Goal: Information Seeking & Learning: Find specific fact

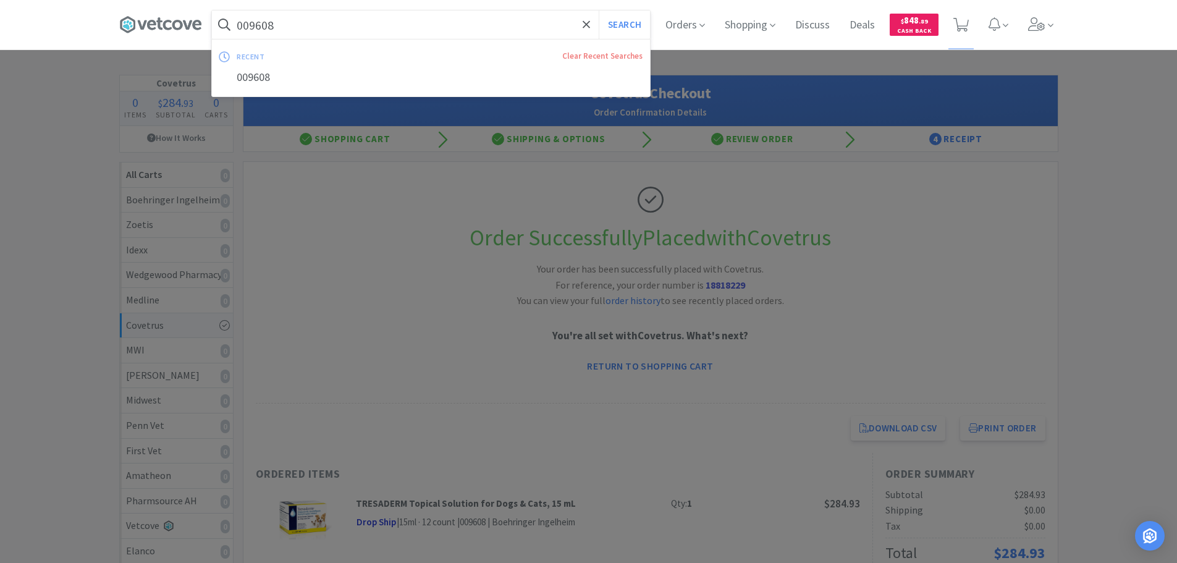
click at [434, 24] on input "009608" at bounding box center [431, 25] width 438 height 28
paste input "900656"
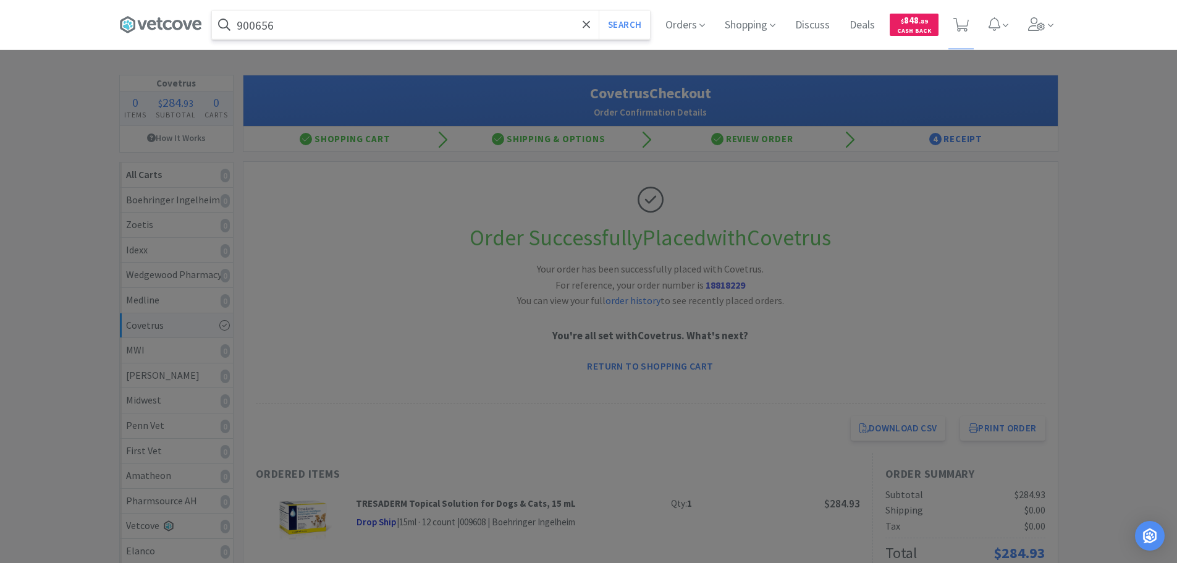
type input "900656"
click at [581, 11] on button "Search" at bounding box center [624, 25] width 51 height 28
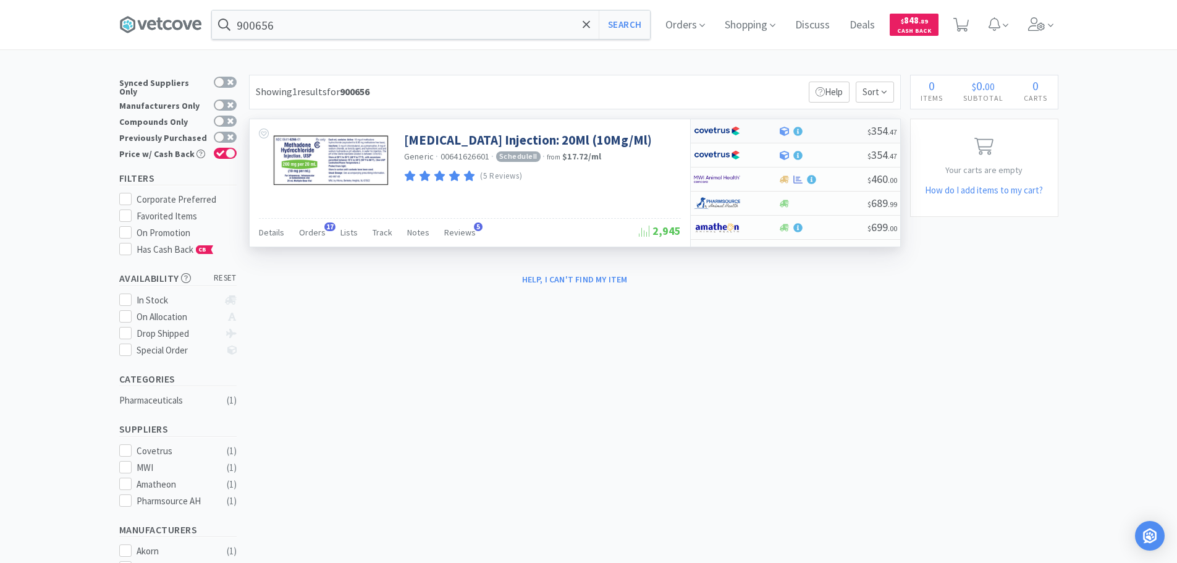
click at [581, 135] on div at bounding box center [822, 131] width 89 height 9
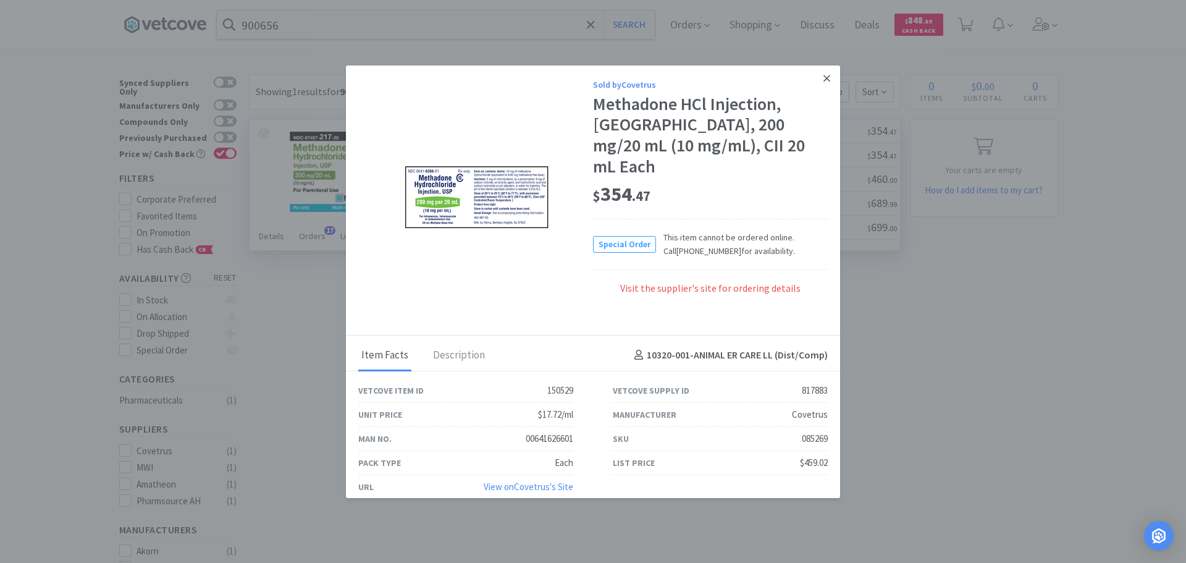
click at [581, 83] on icon at bounding box center [826, 78] width 7 height 11
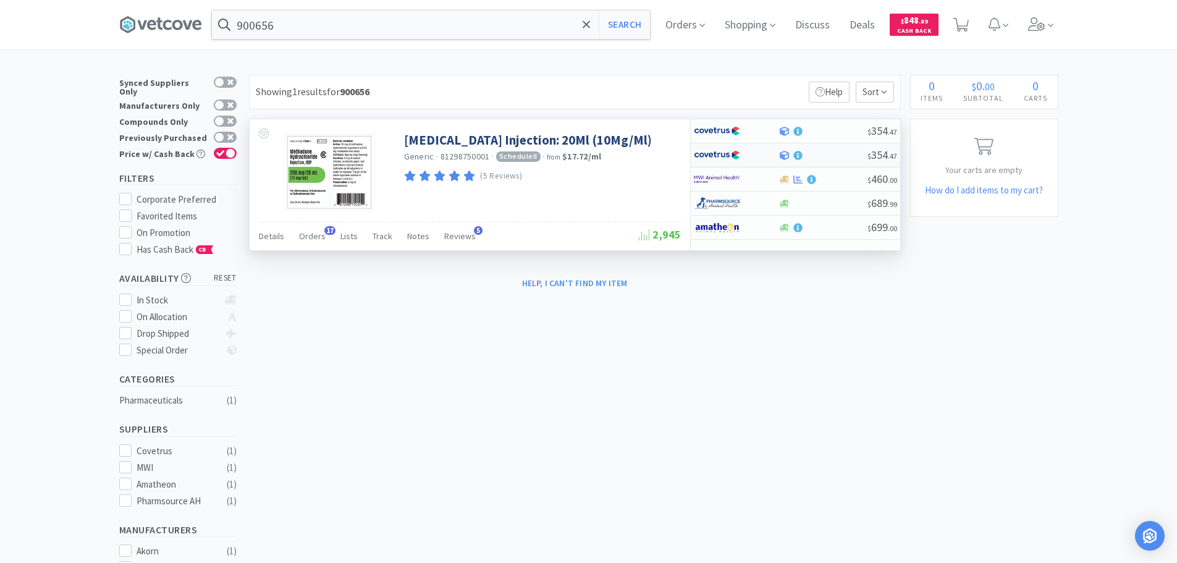
click at [581, 151] on div at bounding box center [822, 155] width 89 height 9
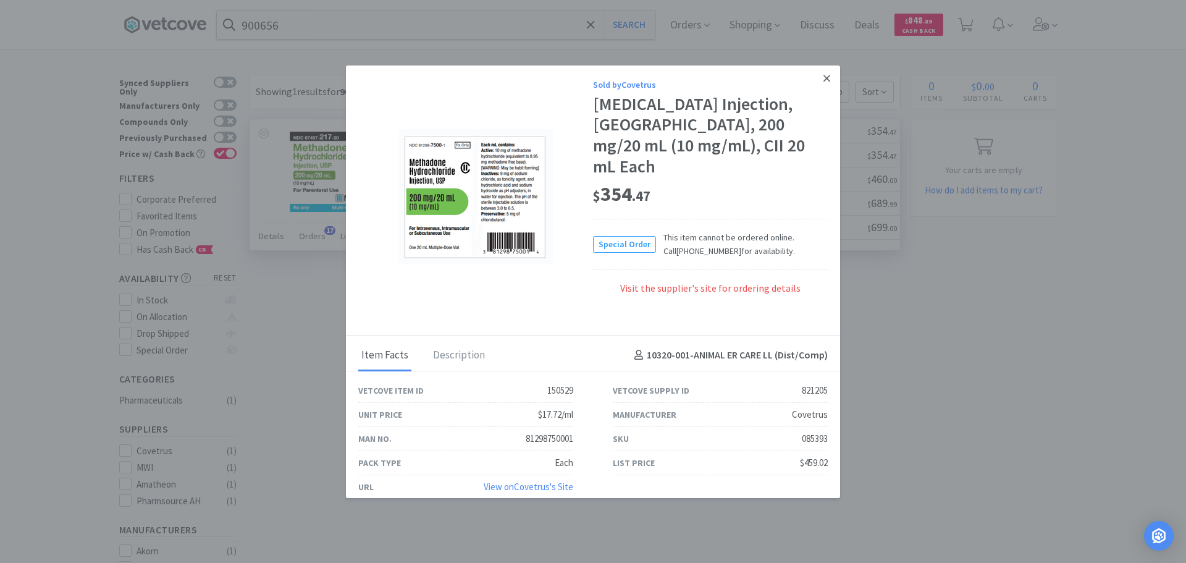
click at [581, 82] on icon at bounding box center [826, 78] width 7 height 11
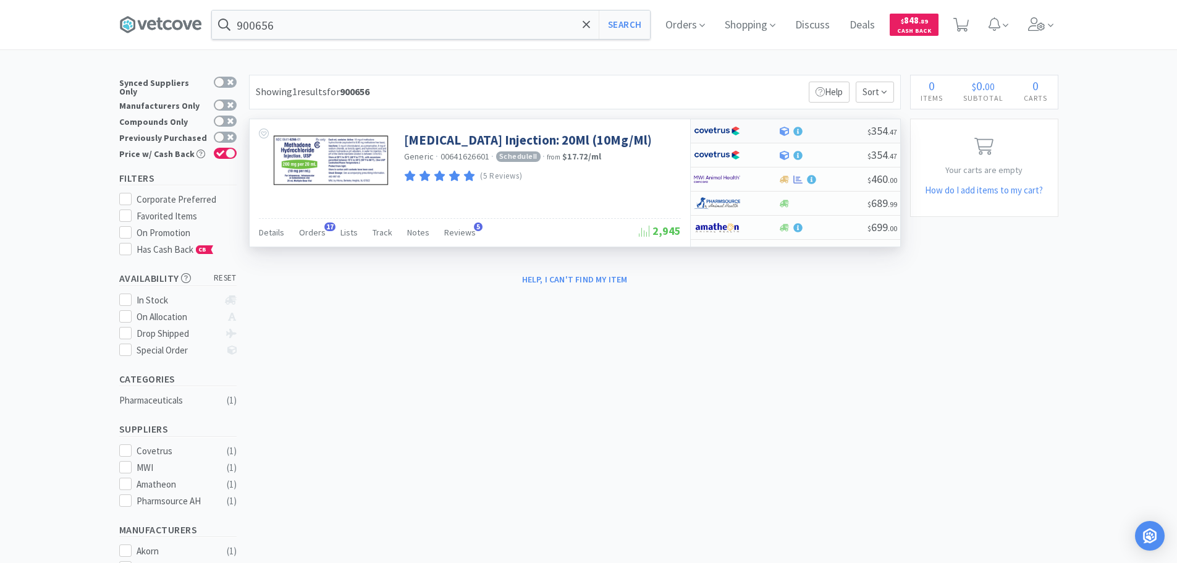
click at [581, 125] on div "$ 354 . 47" at bounding box center [795, 131] width 209 height 24
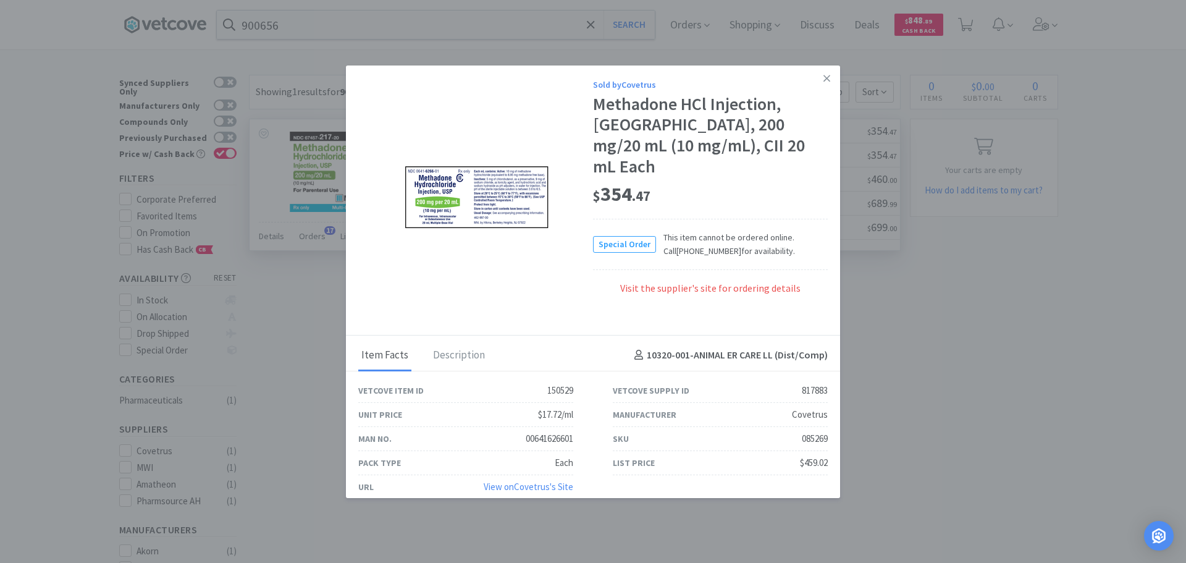
click at [581, 413] on div "085269" at bounding box center [815, 438] width 26 height 15
drag, startPoint x: 814, startPoint y: 419, endPoint x: 828, endPoint y: 462, distance: 45.1
click at [581, 413] on div "Vetcove Item ID 150529 Vetcove Supply ID 817883 Unit Price $17.72/ml Manufactur…" at bounding box center [593, 439] width 509 height 120
click at [581, 82] on icon at bounding box center [826, 78] width 7 height 7
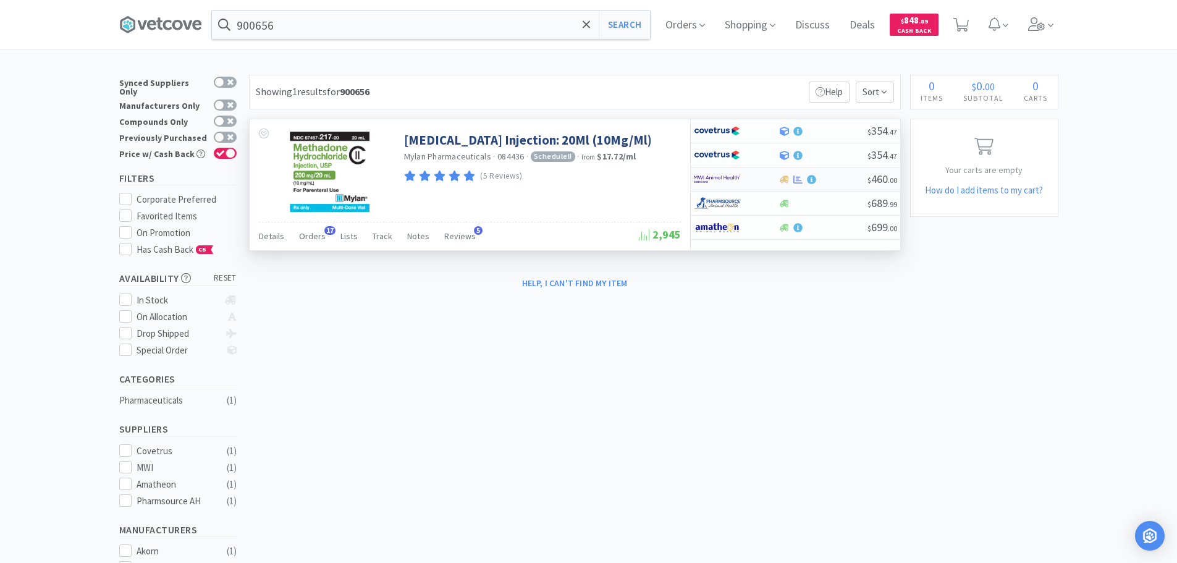
click at [581, 180] on div at bounding box center [822, 179] width 89 height 9
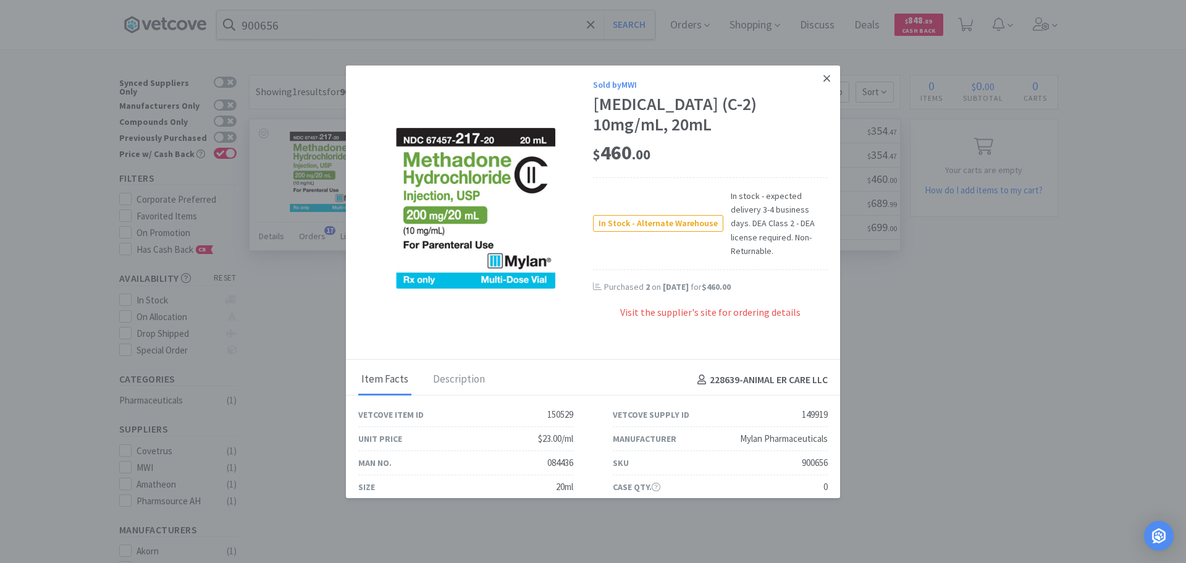
click at [581, 82] on icon at bounding box center [826, 78] width 7 height 11
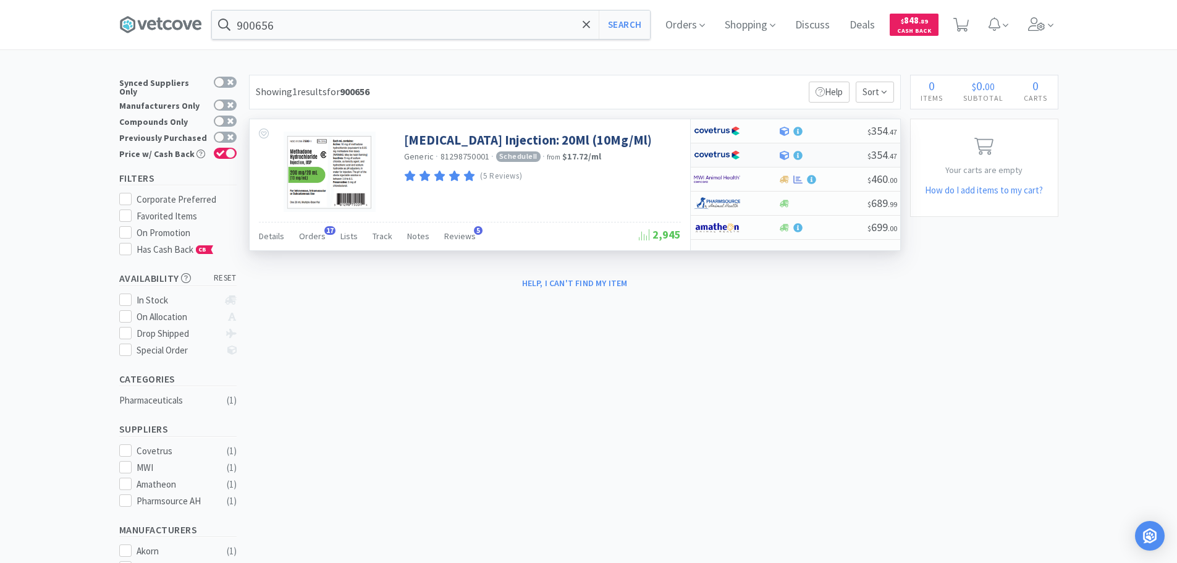
click at [581, 157] on div at bounding box center [822, 155] width 89 height 9
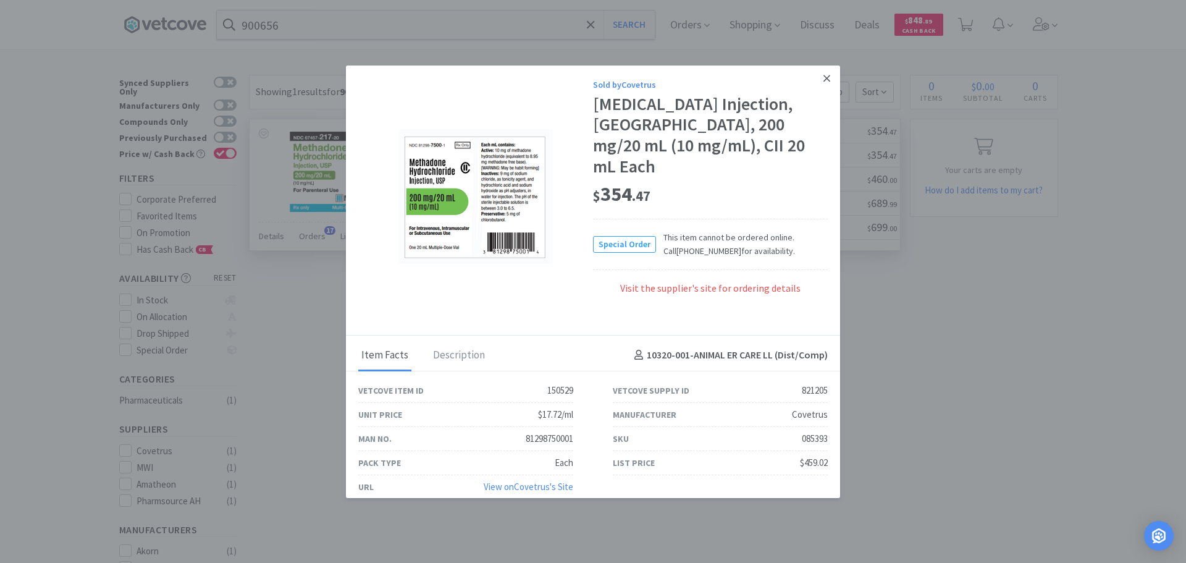
click at [581, 84] on icon at bounding box center [826, 78] width 7 height 11
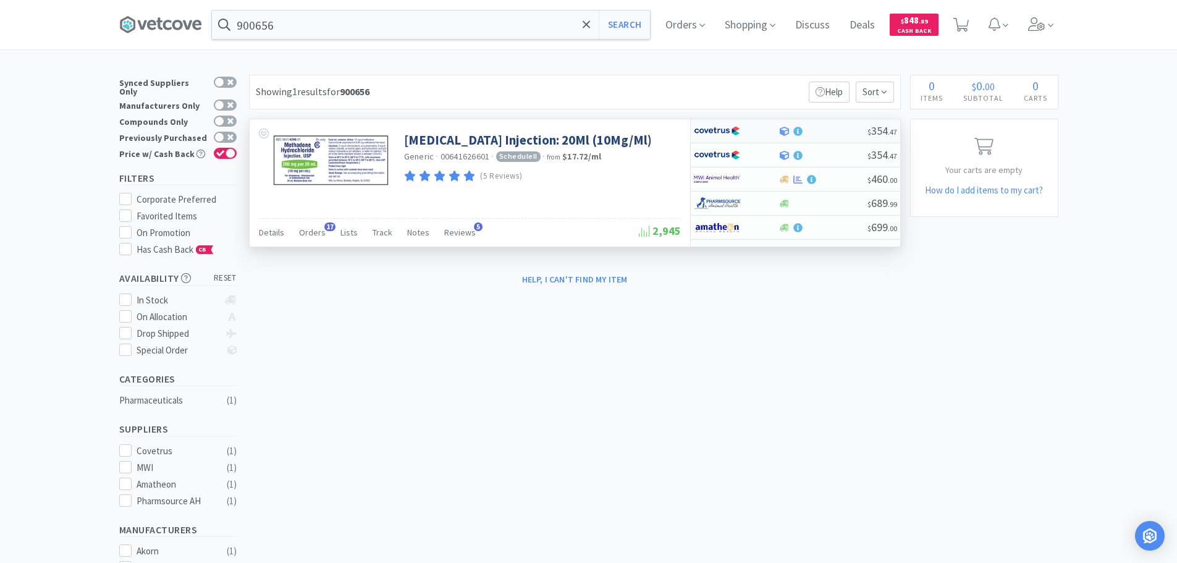
click at [581, 127] on div at bounding box center [822, 131] width 89 height 9
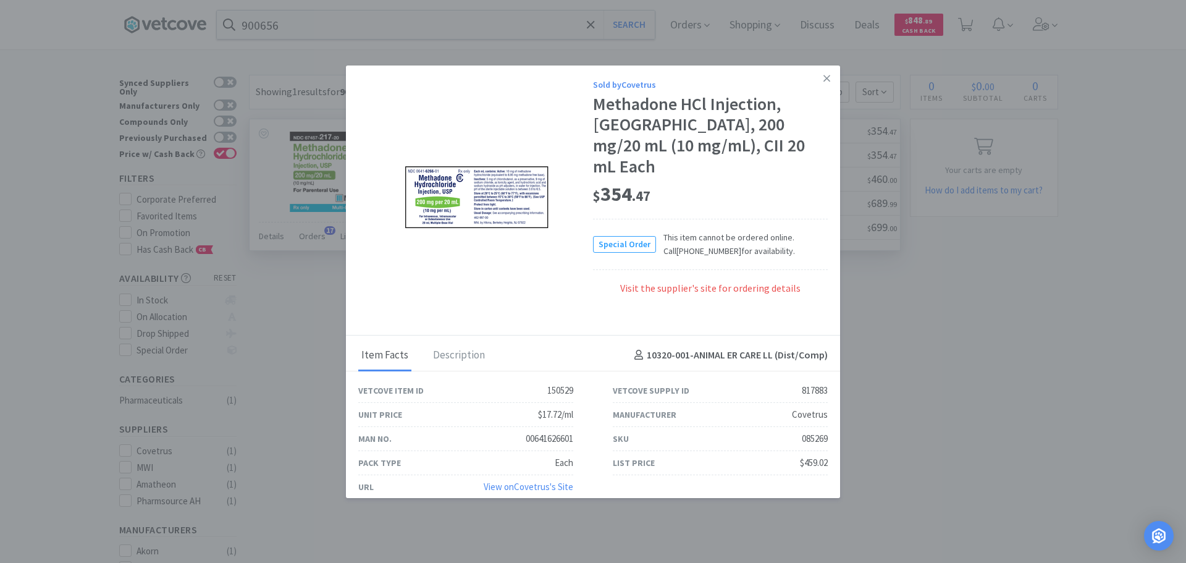
click at [581, 281] on div "Visit the supplier's site for ordering details" at bounding box center [710, 295] width 235 height 28
click at [581, 292] on div "Sold by Covetrus Methadone HCl Injection, [GEOGRAPHIC_DATA], 200 mg/20 mL (10 m…" at bounding box center [710, 196] width 235 height 237
click at [581, 290] on div "Visit the supplier's site for ordering details" at bounding box center [710, 295] width 235 height 28
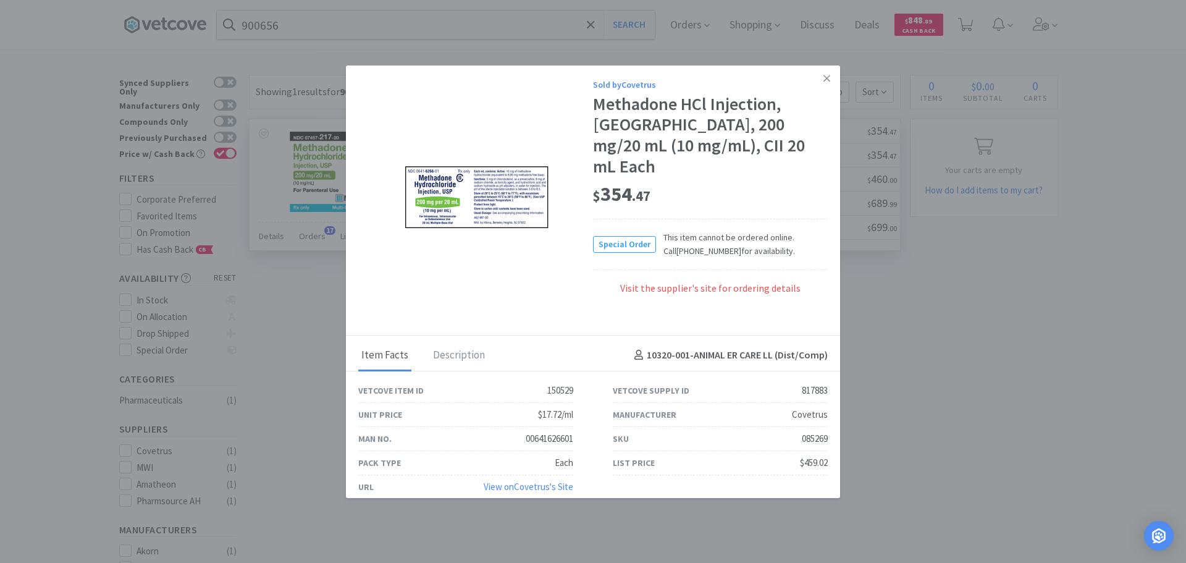
click at [581, 290] on div "Visit the supplier's site for ordering details" at bounding box center [710, 295] width 235 height 28
click at [581, 81] on link at bounding box center [827, 78] width 22 height 27
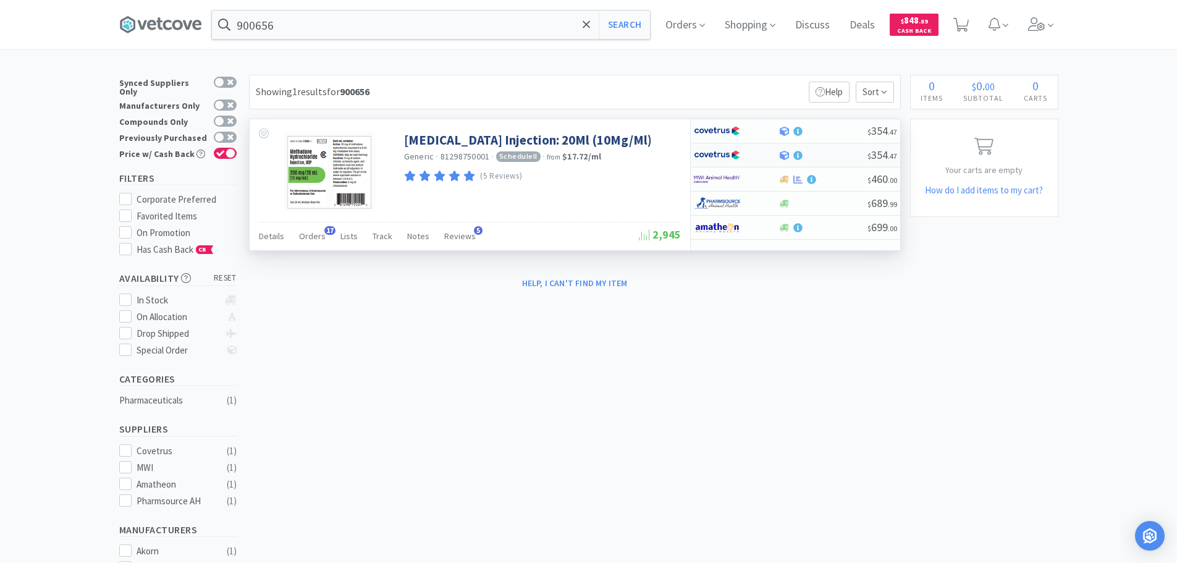
click at [581, 151] on div at bounding box center [822, 155] width 89 height 9
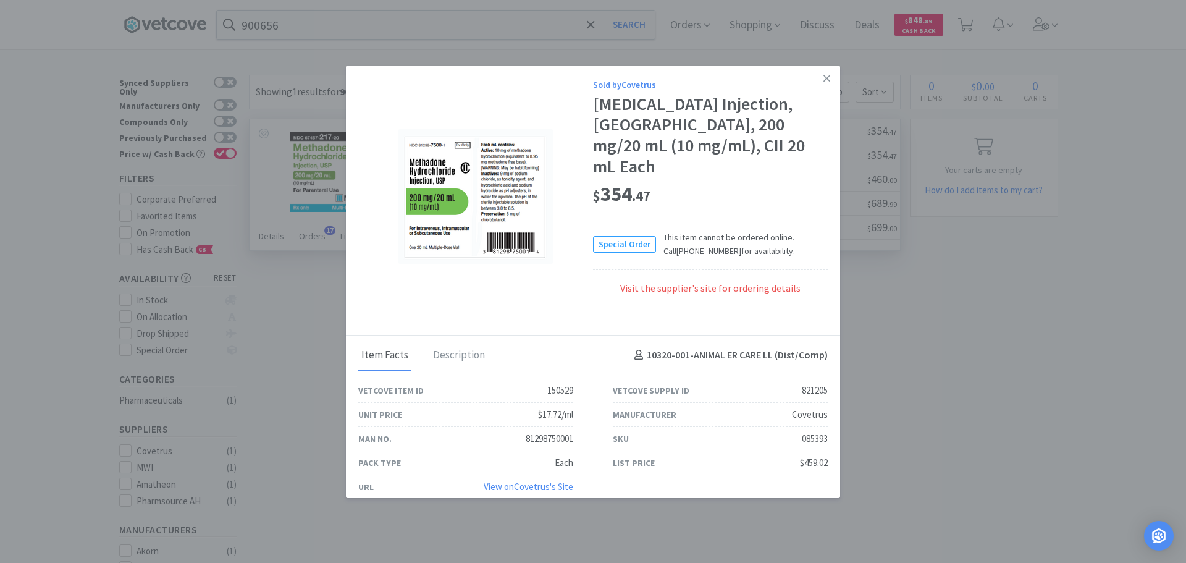
click at [581, 182] on div "$ 354 . 47" at bounding box center [710, 195] width 235 height 26
click at [581, 187] on div "$ 354 . 47" at bounding box center [710, 195] width 235 height 26
click at [581, 189] on div "$ 354 . 47" at bounding box center [710, 195] width 235 height 26
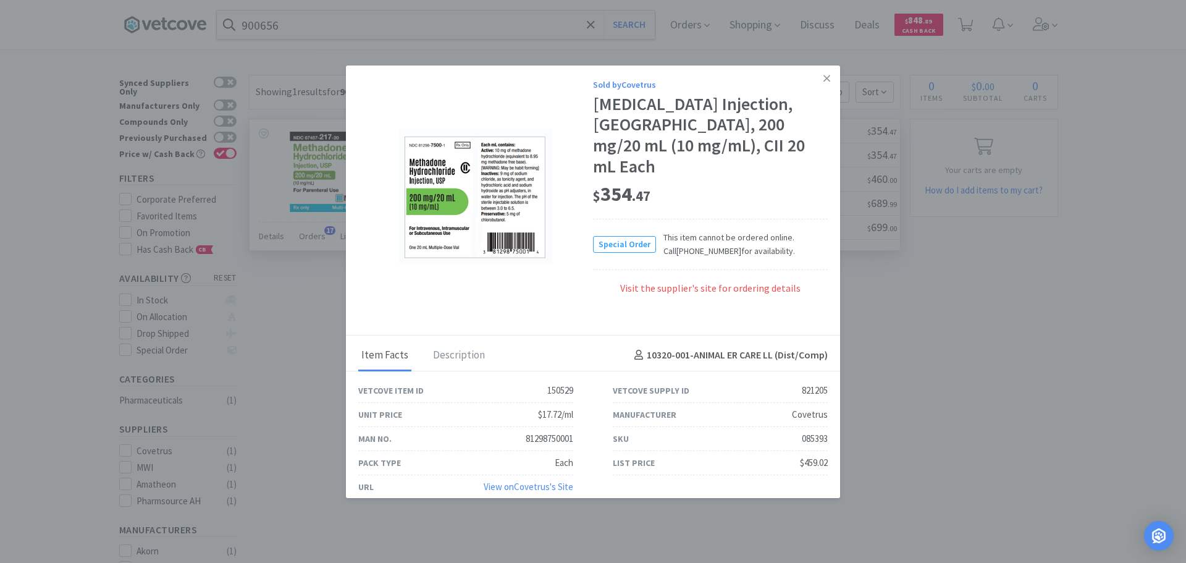
click at [581, 187] on div "$ 354 . 47" at bounding box center [710, 195] width 235 height 26
click at [581, 230] on span "This item cannot be ordered online. Call [PHONE_NUMBER] for availability. This …" at bounding box center [742, 244] width 172 height 28
click at [581, 232] on span "This item cannot be ordered online. Call [PHONE_NUMBER] for availability. This …" at bounding box center [742, 244] width 172 height 28
click at [581, 234] on span "This item cannot be ordered online. Call [PHONE_NUMBER] for availability. This …" at bounding box center [742, 244] width 172 height 28
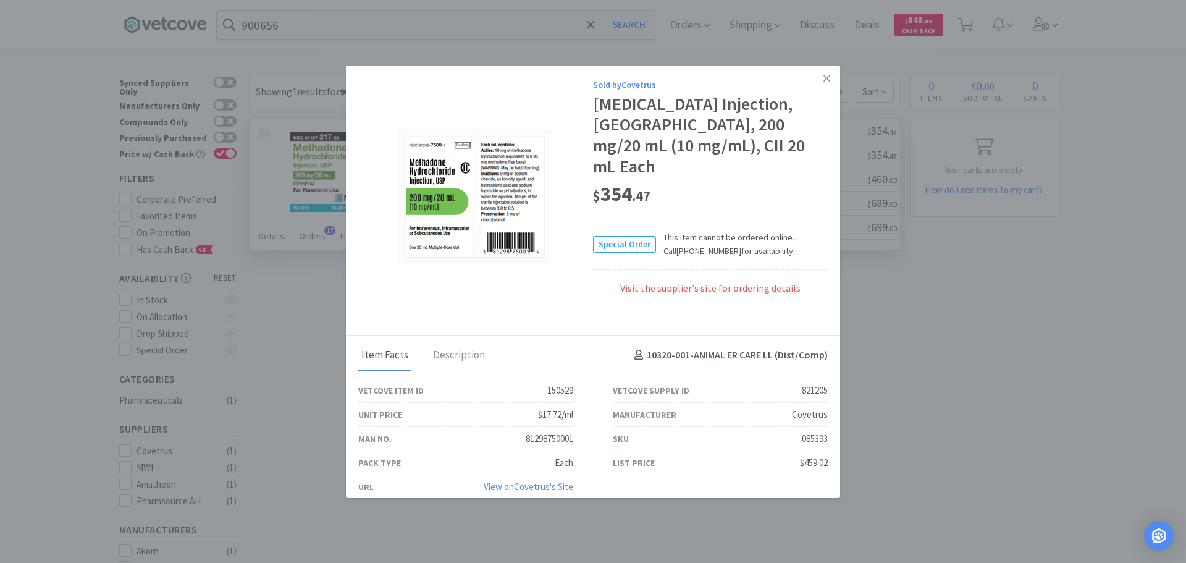
click at [581, 234] on span "This item cannot be ordered online. Call [PHONE_NUMBER] for availability. This …" at bounding box center [742, 244] width 172 height 28
click at [581, 237] on span "This item cannot be ordered online. Call [PHONE_NUMBER] for availability. This …" at bounding box center [742, 244] width 172 height 28
click at [581, 234] on span "This item cannot be ordered online. Call [PHONE_NUMBER] for availability. This …" at bounding box center [742, 244] width 172 height 28
click at [581, 84] on icon at bounding box center [826, 78] width 7 height 11
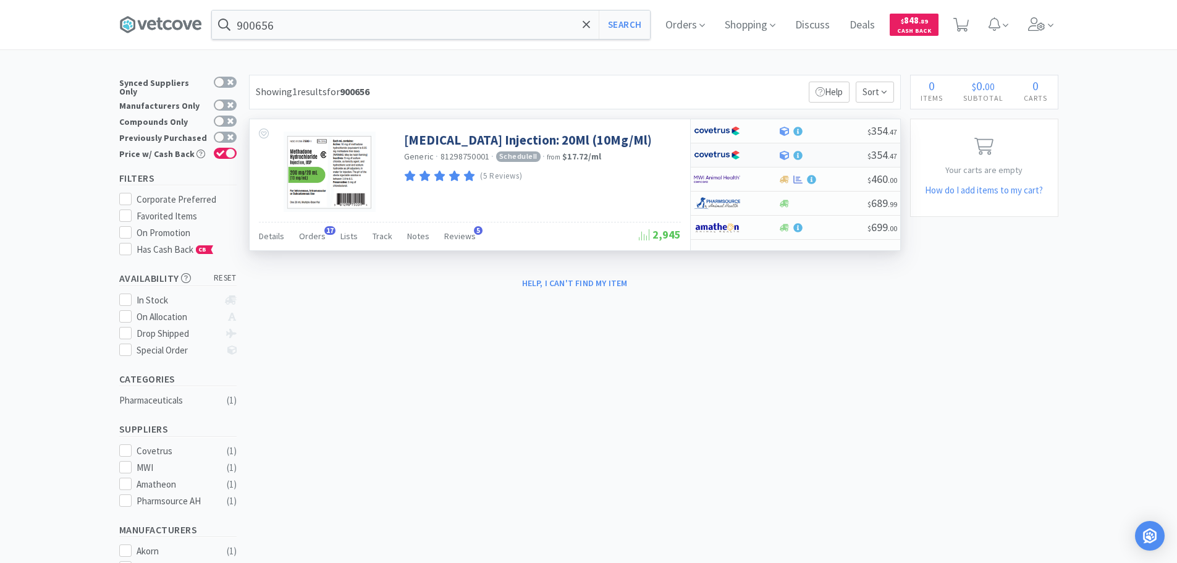
click at [581, 154] on div at bounding box center [822, 155] width 89 height 9
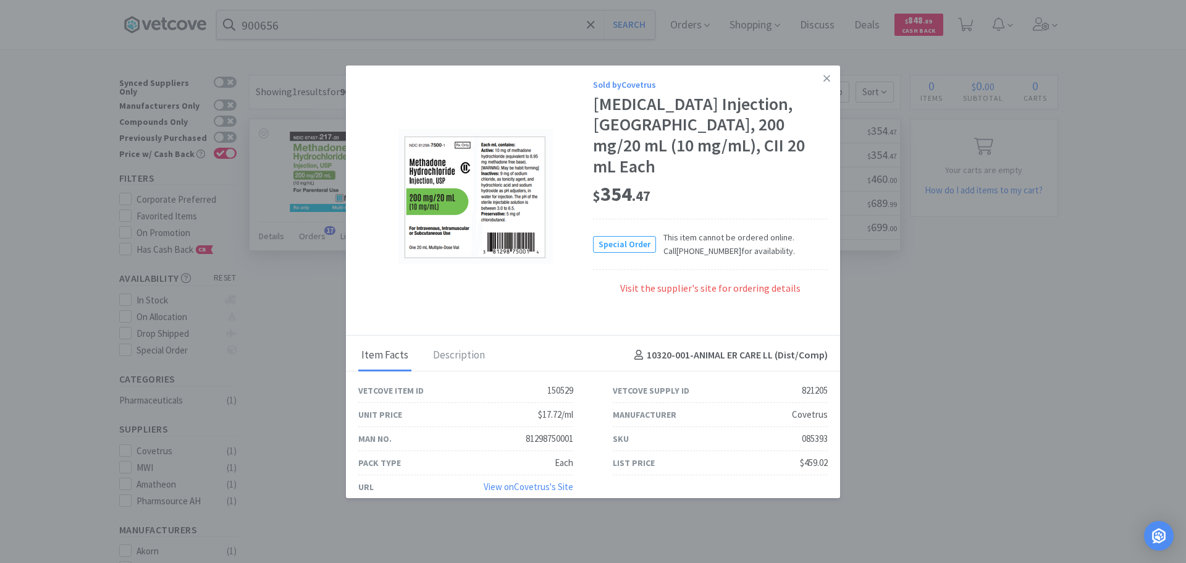
click at [581, 413] on div "085393" at bounding box center [815, 438] width 26 height 15
copy div "085393"
click at [581, 78] on icon at bounding box center [826, 78] width 7 height 11
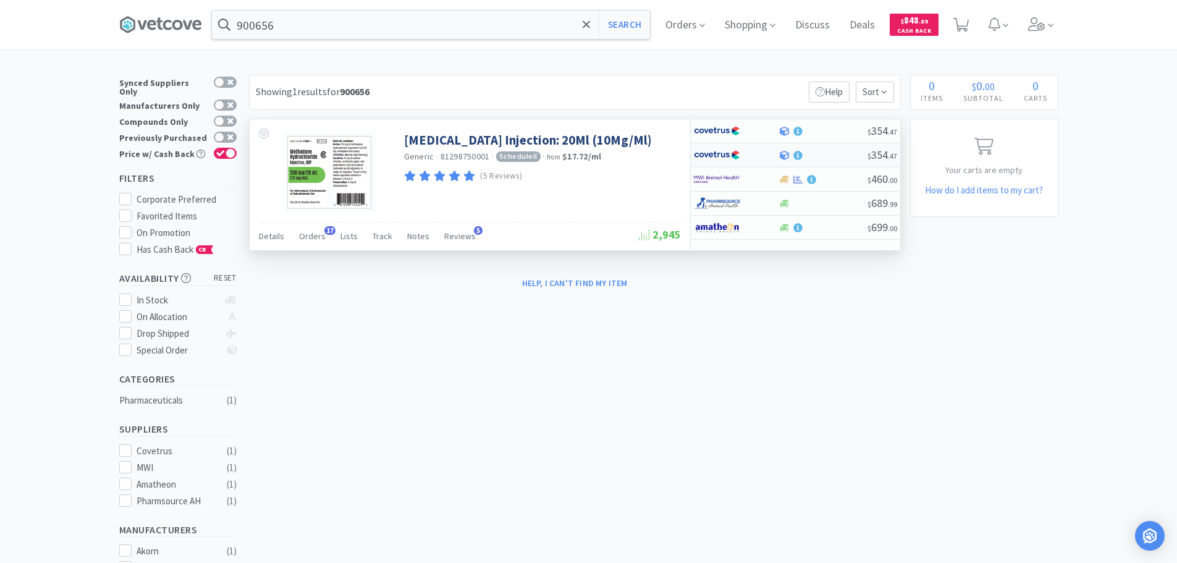
click at [581, 154] on div at bounding box center [822, 155] width 89 height 9
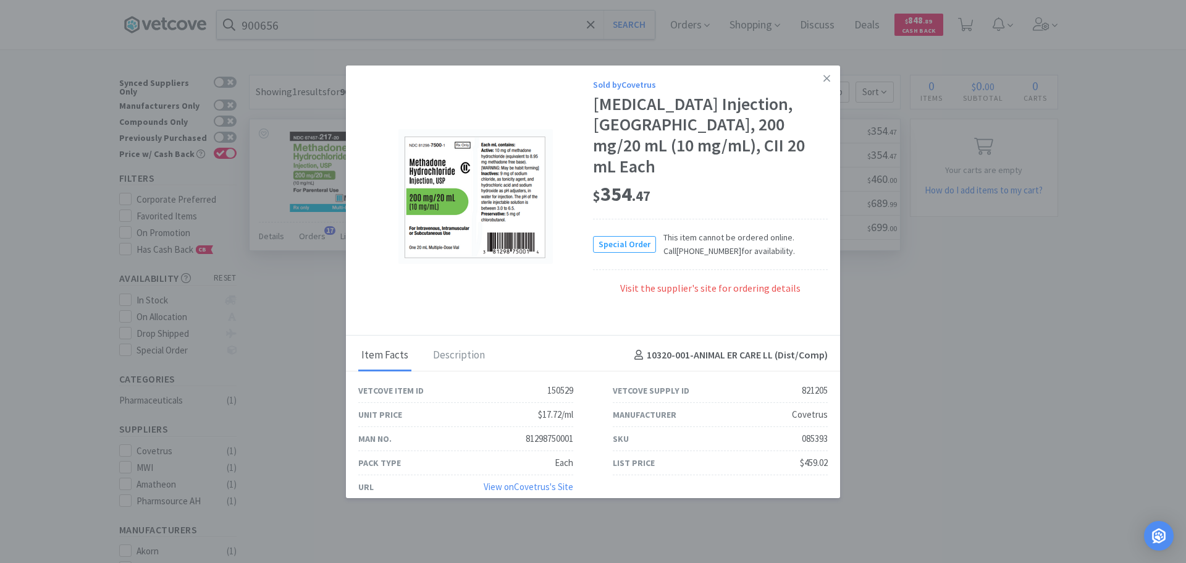
click at [581, 413] on div "085393" at bounding box center [815, 438] width 26 height 15
copy div "085393"
click at [581, 84] on icon at bounding box center [826, 78] width 7 height 11
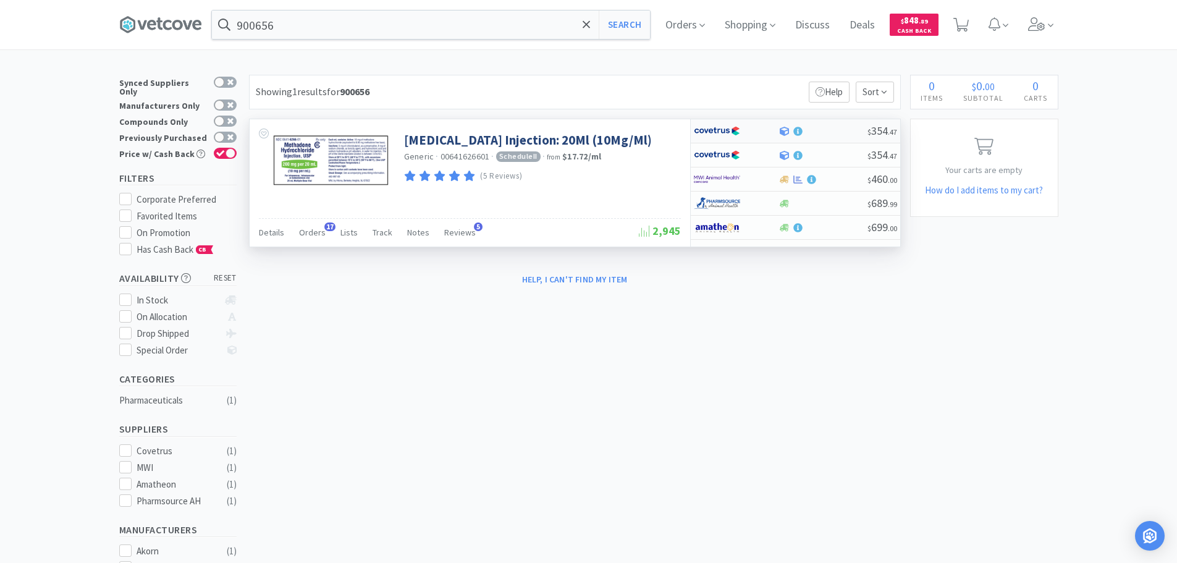
click at [581, 132] on div at bounding box center [822, 131] width 89 height 9
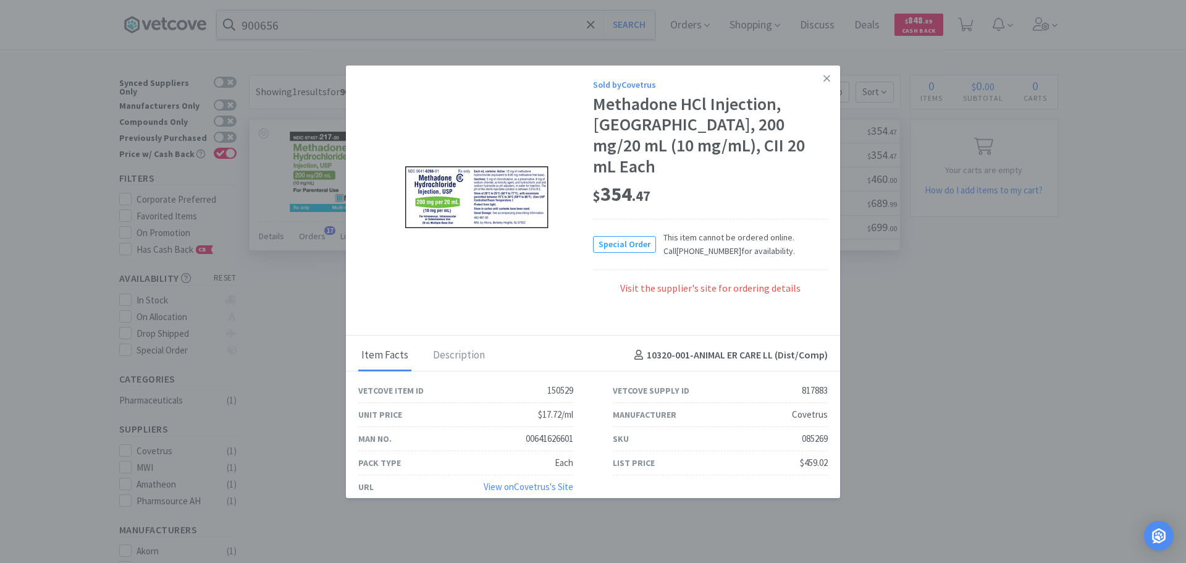
click at [581, 413] on div "085269" at bounding box center [815, 438] width 26 height 15
copy div "085269"
click at [581, 84] on icon at bounding box center [826, 78] width 7 height 11
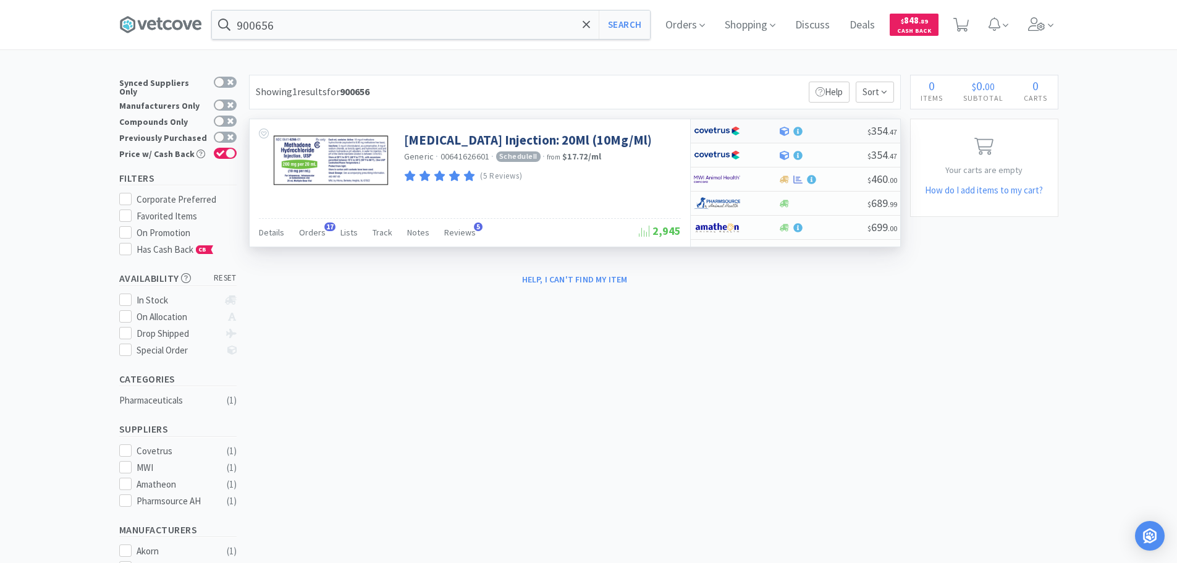
click at [581, 128] on div at bounding box center [822, 131] width 89 height 9
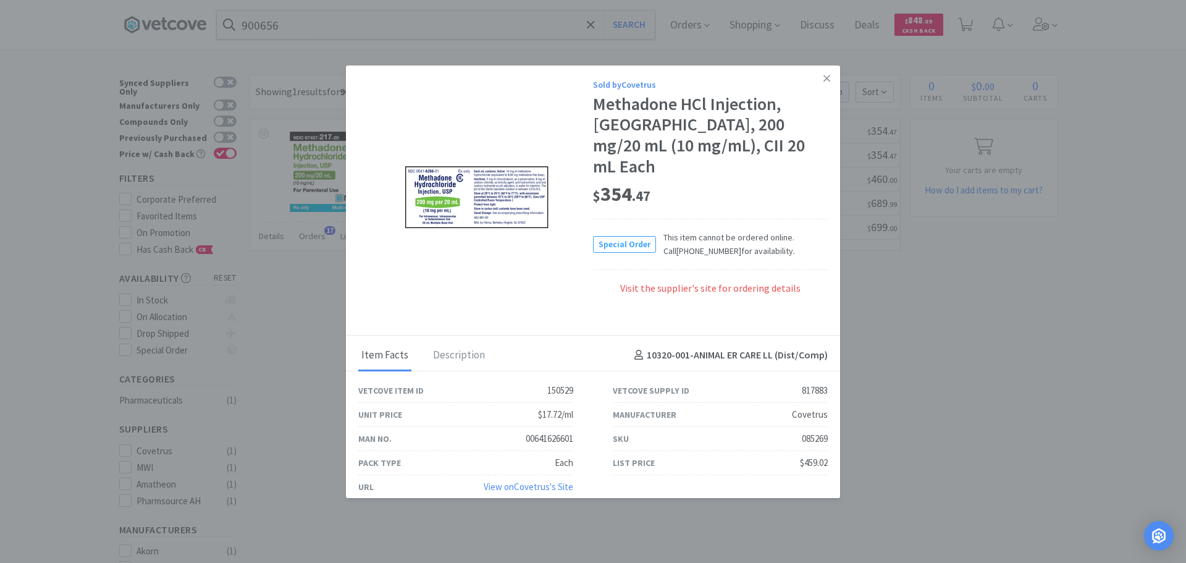
click at [581, 90] on link at bounding box center [827, 78] width 22 height 27
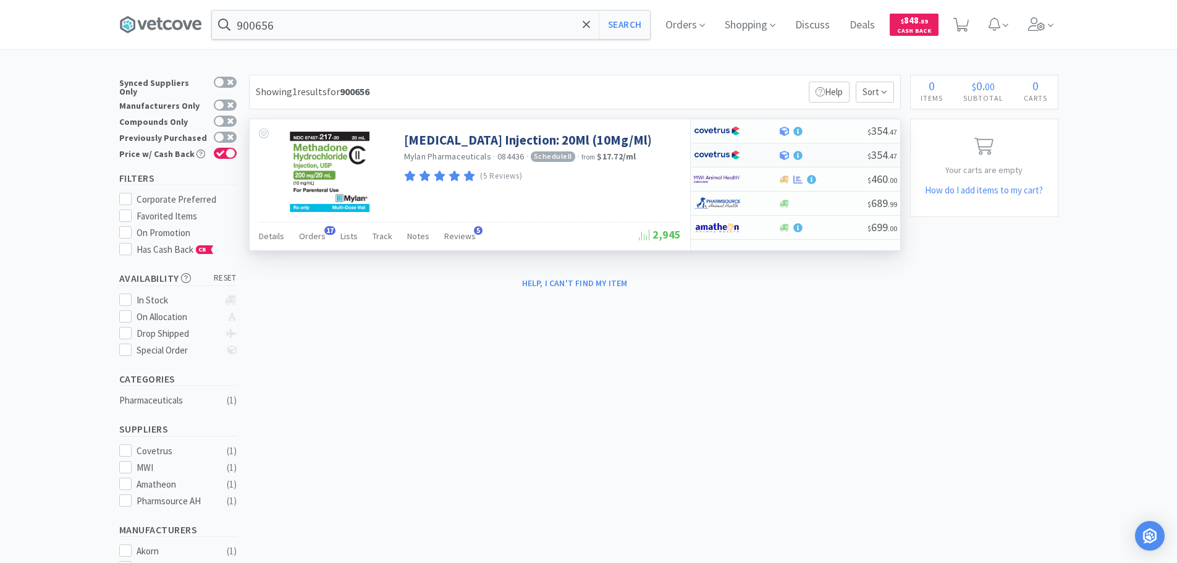
click at [581, 156] on div at bounding box center [822, 155] width 89 height 9
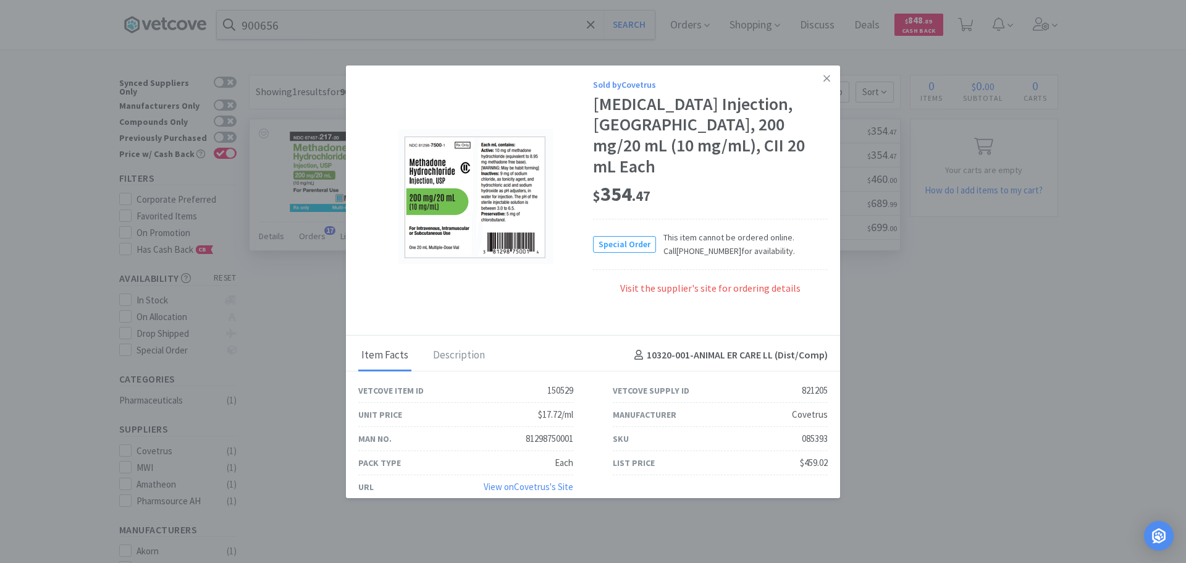
click at [581, 413] on div "085393" at bounding box center [815, 438] width 26 height 15
copy div "085393"
click at [581, 413] on div "085393" at bounding box center [815, 438] width 26 height 15
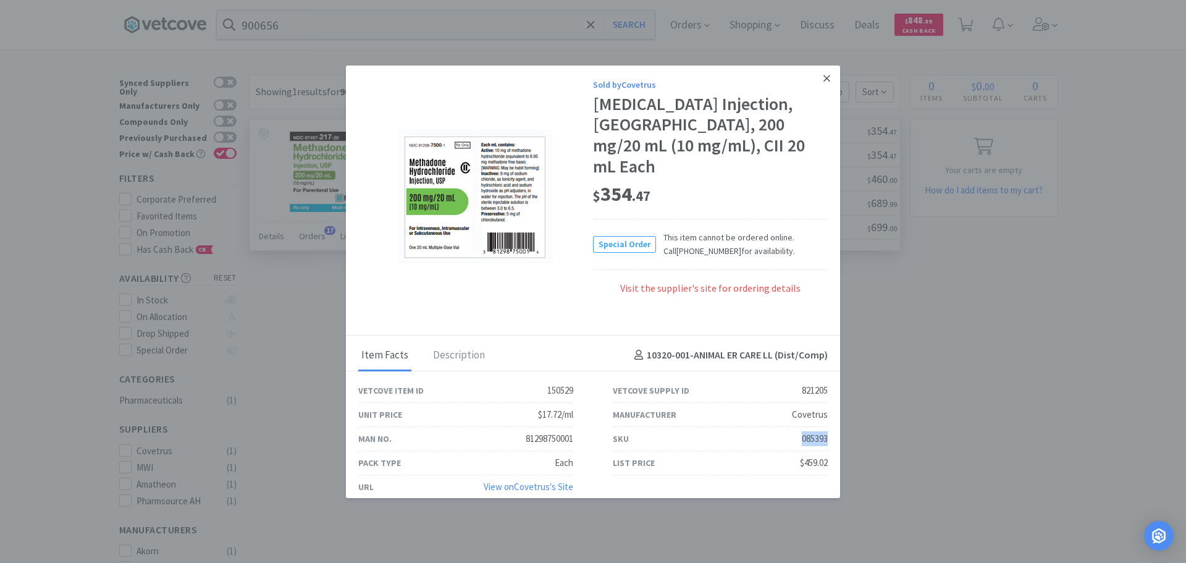
click at [581, 83] on link at bounding box center [827, 78] width 22 height 27
